Goal: Understand process/instructions

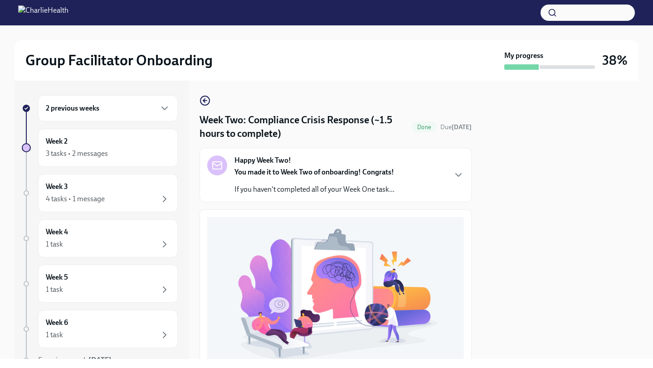
click at [606, 146] on div at bounding box center [560, 220] width 156 height 278
click at [454, 180] on icon "button" at bounding box center [458, 175] width 11 height 11
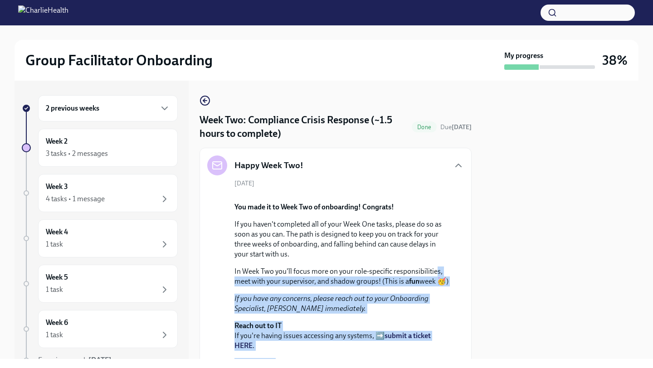
drag, startPoint x: 480, startPoint y: 212, endPoint x: 426, endPoint y: 359, distance: 156.5
click at [428, 361] on div "Group Facilitator Onboarding My progress 38% 2 previous weeks Week 2 3 tasks • …" at bounding box center [326, 184] width 653 height 368
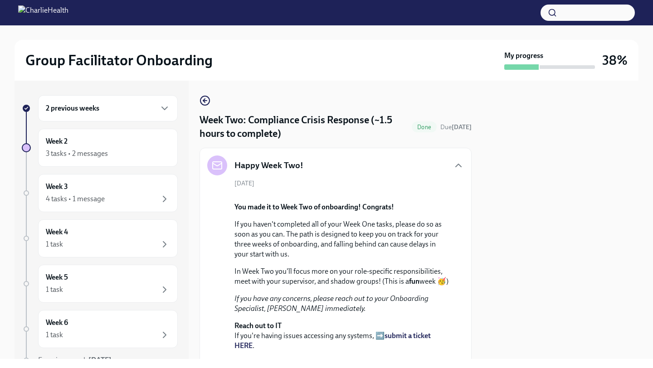
click at [441, 259] on p "If you haven't completed all of your Week One tasks, please do so as soon as yo…" at bounding box center [341, 239] width 215 height 40
click at [459, 167] on icon "button" at bounding box center [458, 165] width 11 height 11
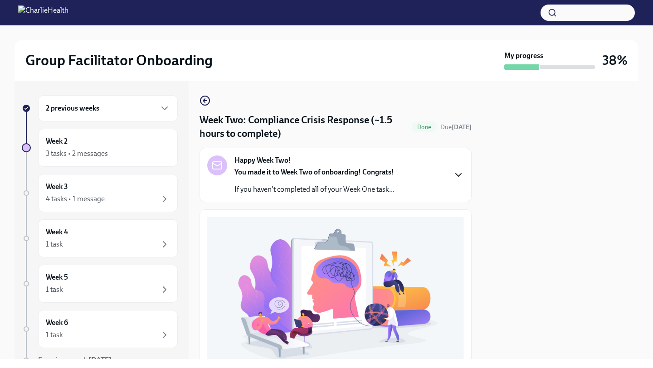
click at [461, 171] on icon "button" at bounding box center [458, 175] width 11 height 11
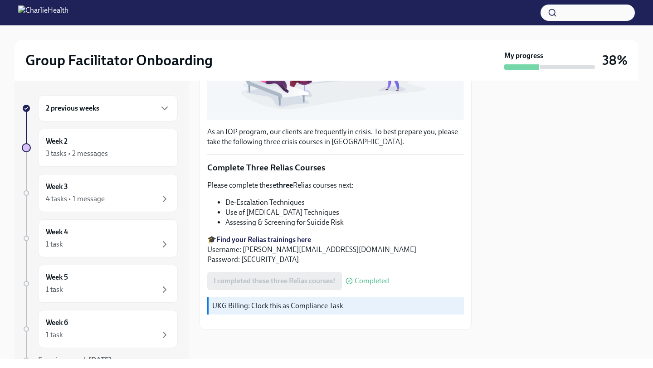
scroll to position [553, 0]
click at [78, 150] on div "3 tasks • 2 messages" at bounding box center [77, 154] width 62 height 10
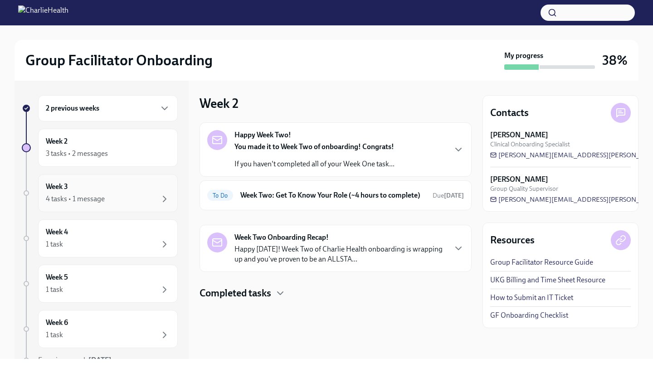
click at [76, 200] on div "4 tasks • 1 message" at bounding box center [75, 199] width 59 height 10
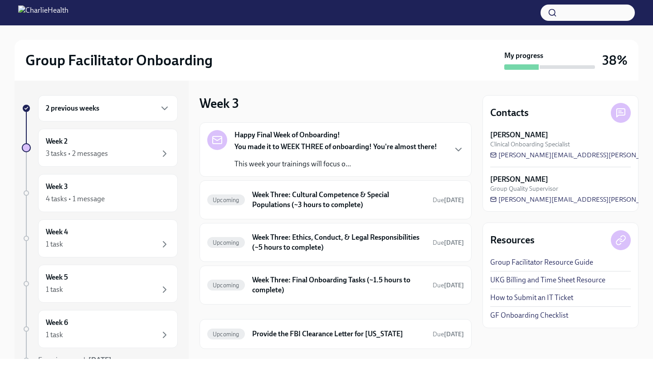
click at [448, 156] on div "Happy Final Week of Onboarding! You made it to WEEK THREE of onboarding! You're…" at bounding box center [335, 149] width 257 height 39
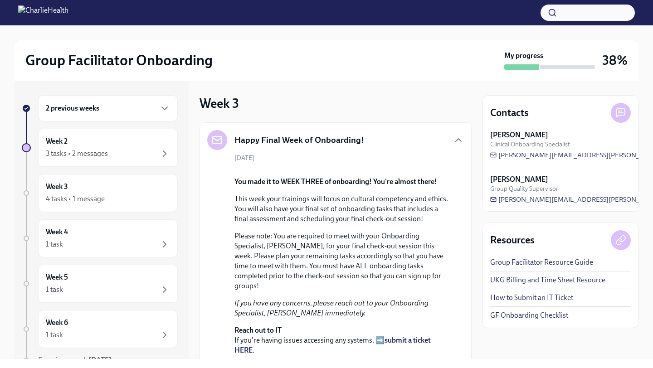
click at [428, 222] on div "You made it to WEEK THREE of onboarding! You're almost there! This week your tr…" at bounding box center [341, 286] width 215 height 233
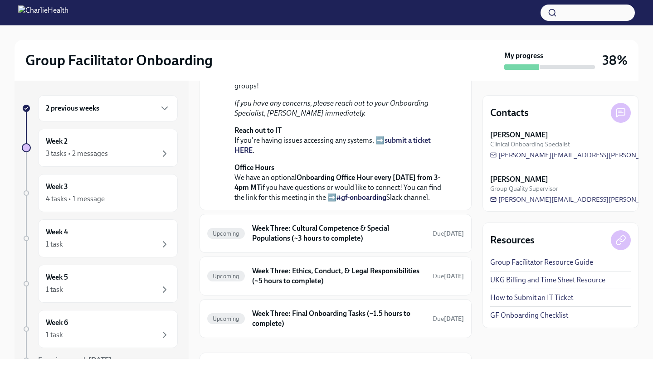
scroll to position [182, 0]
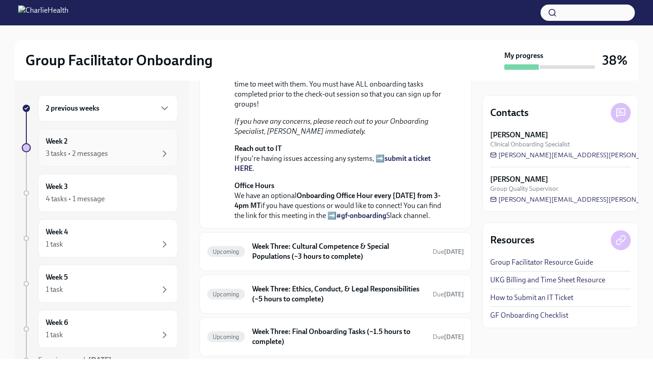
click at [112, 154] on div "3 tasks • 2 messages" at bounding box center [108, 153] width 124 height 11
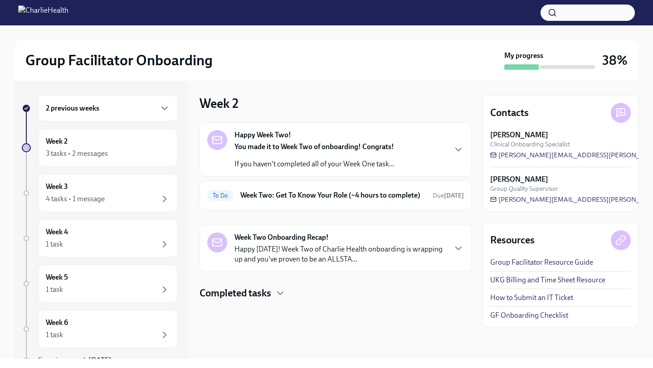
click at [399, 152] on div "Happy Week Two! You made it to Week Two of onboarding! Congrats! If you haven't…" at bounding box center [335, 149] width 257 height 39
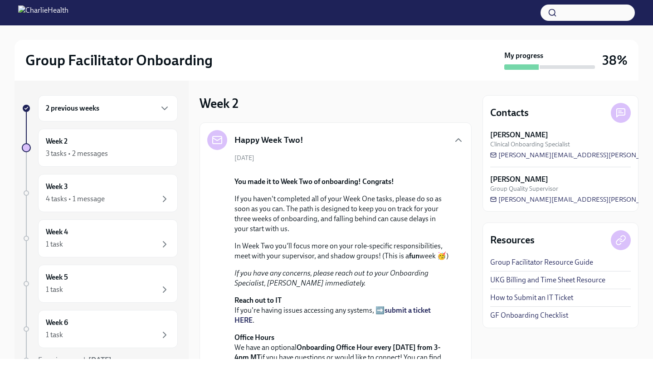
click at [475, 174] on div "2 previous weeks Week 2 3 tasks • 2 messages Week 3 4 tasks • 1 message Week 4 …" at bounding box center [327, 220] width 624 height 278
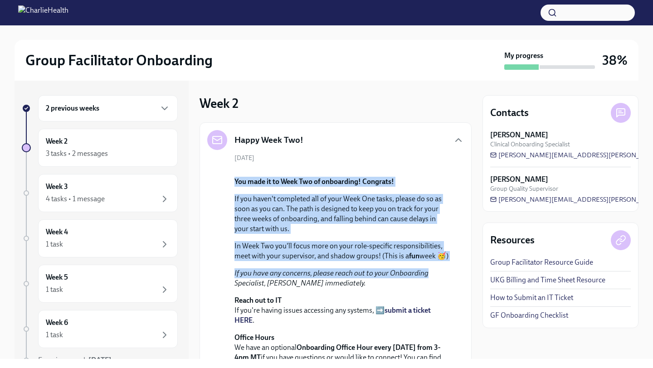
drag, startPoint x: 475, startPoint y: 173, endPoint x: 462, endPoint y: 366, distance: 193.1
click at [459, 367] on div "Group Facilitator Onboarding My progress 38% 2 previous weeks Week 2 3 tasks • …" at bounding box center [326, 184] width 653 height 368
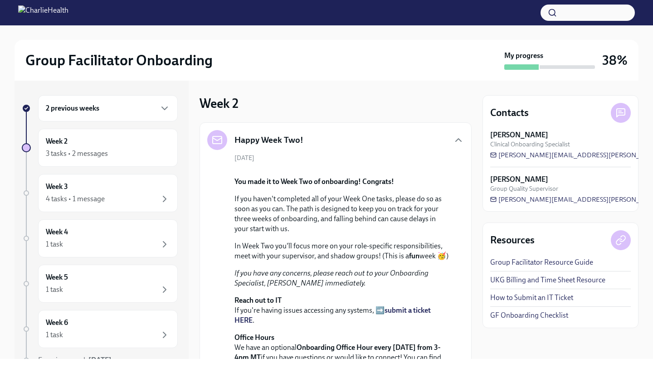
click at [427, 234] on p "If you haven't completed all of your Week One tasks, please do so as soon as yo…" at bounding box center [341, 214] width 215 height 40
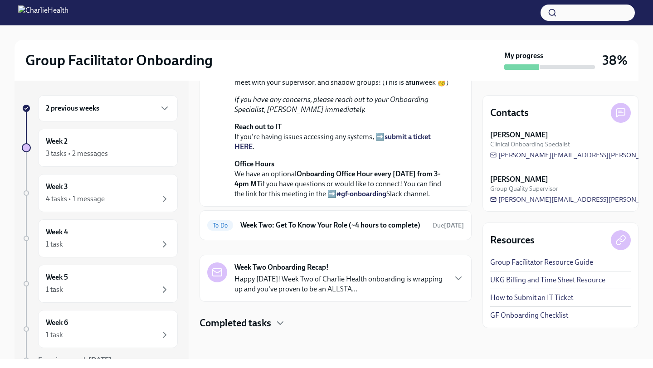
scroll to position [272, 0]
click at [409, 227] on h6 "Week Two: Get To Know Your Role (~4 hours to complete)" at bounding box center [332, 225] width 185 height 10
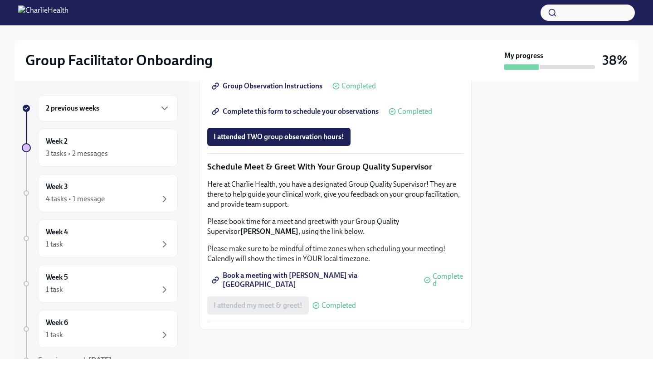
scroll to position [722, 0]
click at [285, 116] on span "Complete this form to schedule your observations" at bounding box center [296, 111] width 165 height 9
click at [308, 116] on span "Complete this form to schedule your observations" at bounding box center [296, 111] width 165 height 9
